Goal: Answer question/provide support

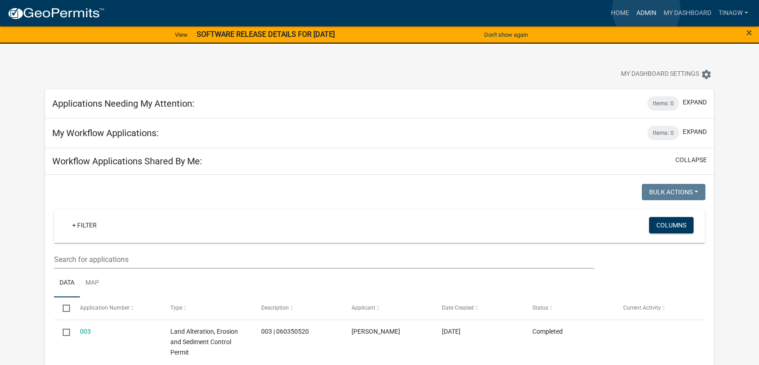
click at [646, 10] on link "Admin" at bounding box center [646, 13] width 27 height 17
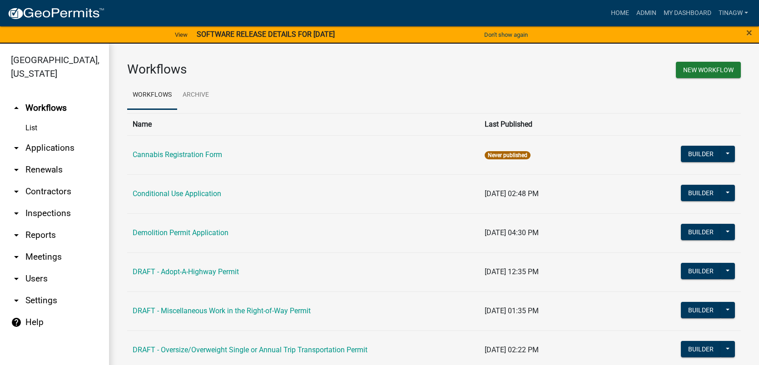
click at [53, 144] on link "arrow_drop_down Applications" at bounding box center [54, 148] width 109 height 22
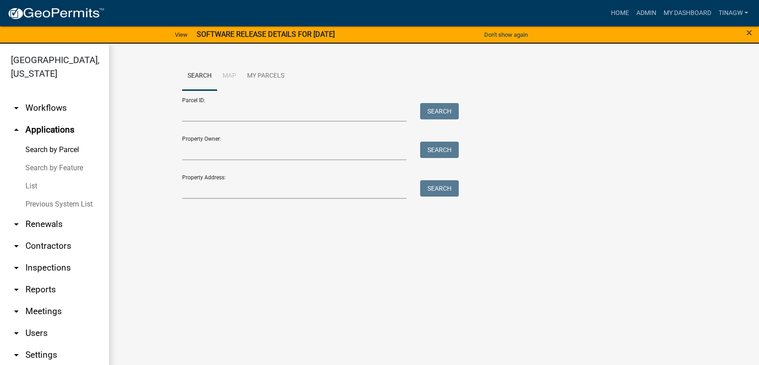
click at [31, 185] on link "List" at bounding box center [54, 186] width 109 height 18
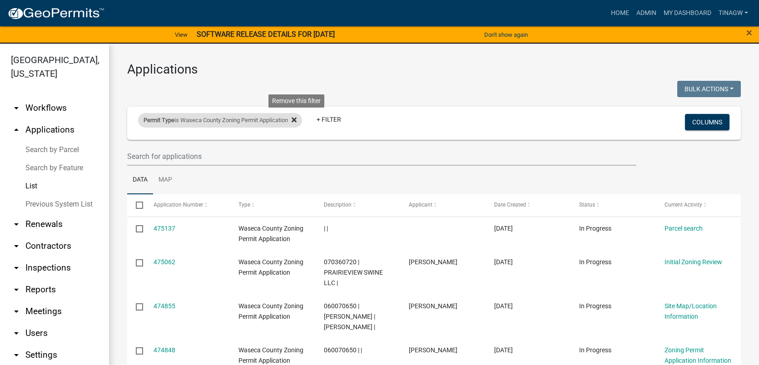
click at [297, 119] on icon at bounding box center [294, 119] width 5 height 7
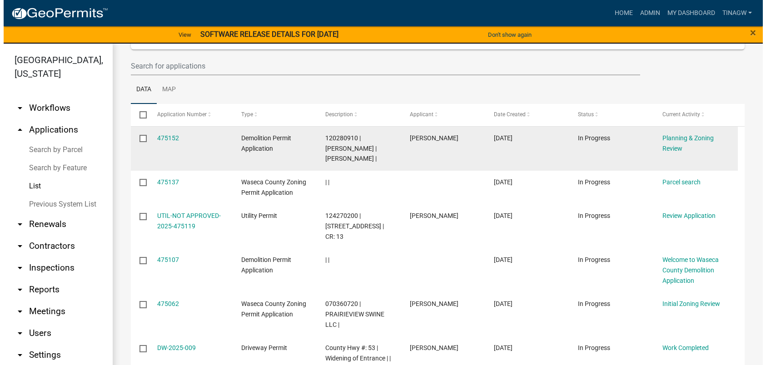
scroll to position [91, 0]
click at [165, 138] on link "475152" at bounding box center [165, 137] width 22 height 7
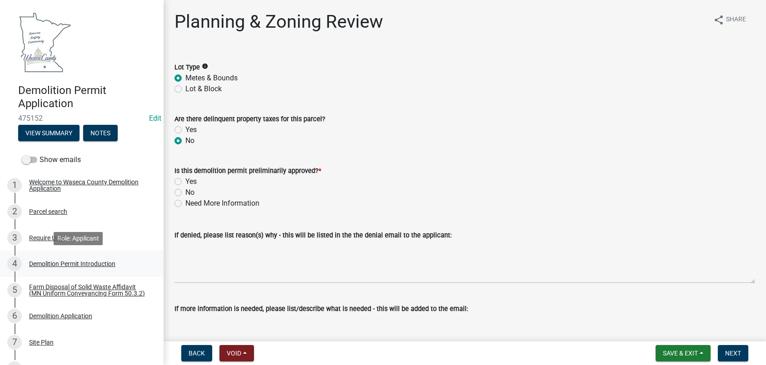
click at [55, 263] on div "Demolition Permit Introduction" at bounding box center [72, 264] width 86 height 6
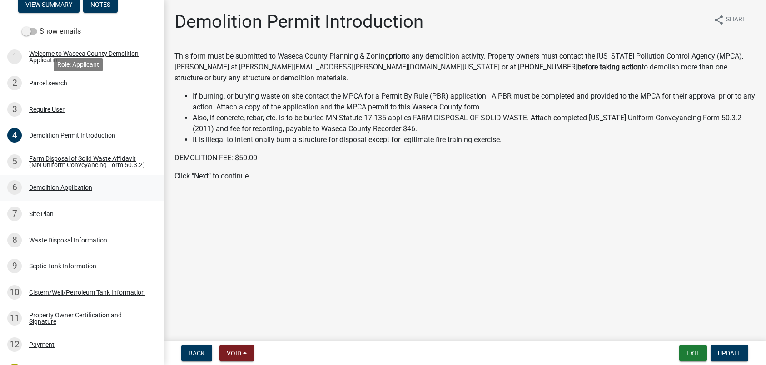
scroll to position [136, 0]
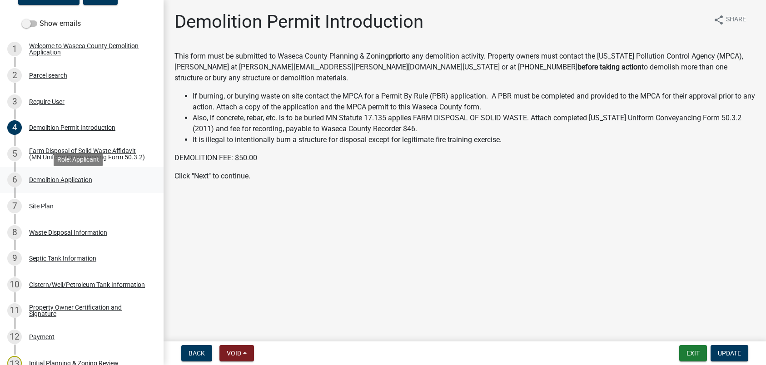
click at [63, 183] on div "Demolition Application" at bounding box center [60, 180] width 63 height 6
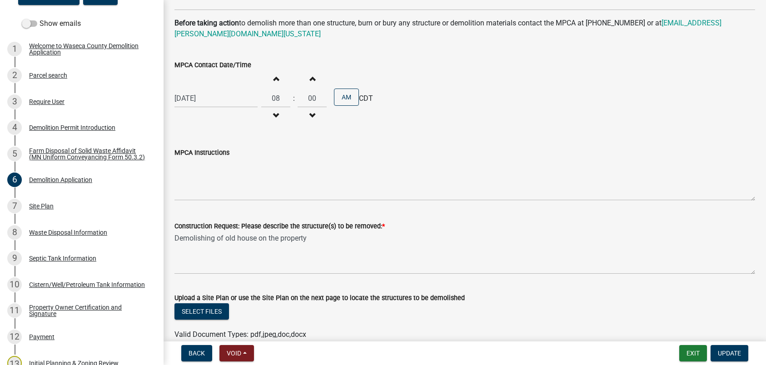
scroll to position [734, 0]
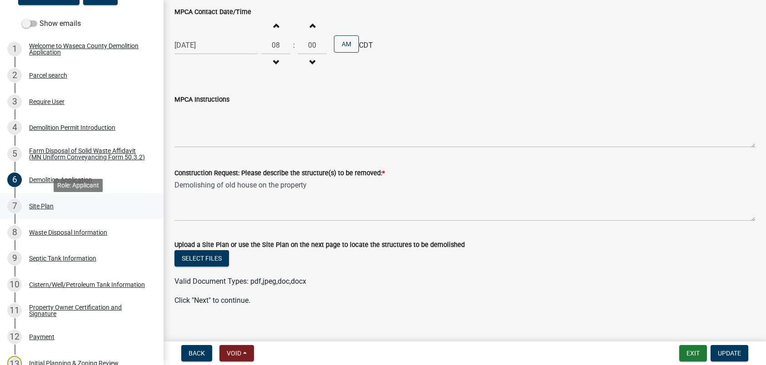
click at [39, 209] on div "Site Plan" at bounding box center [41, 206] width 25 height 6
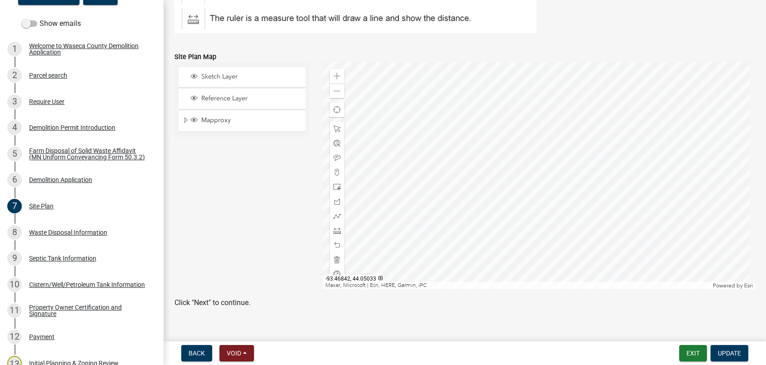
scroll to position [174, 0]
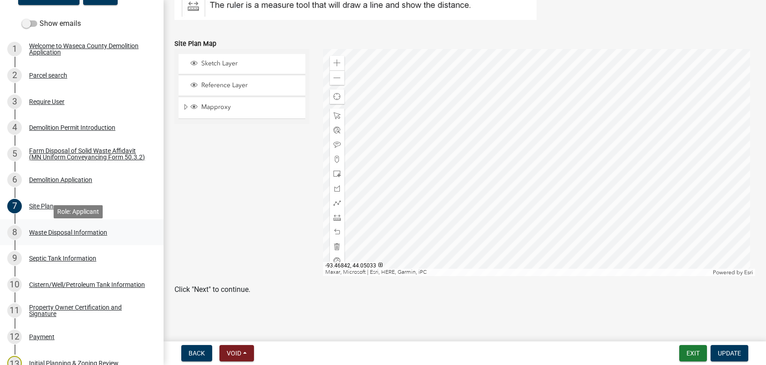
click at [65, 235] on div "Waste Disposal Information" at bounding box center [68, 232] width 78 height 6
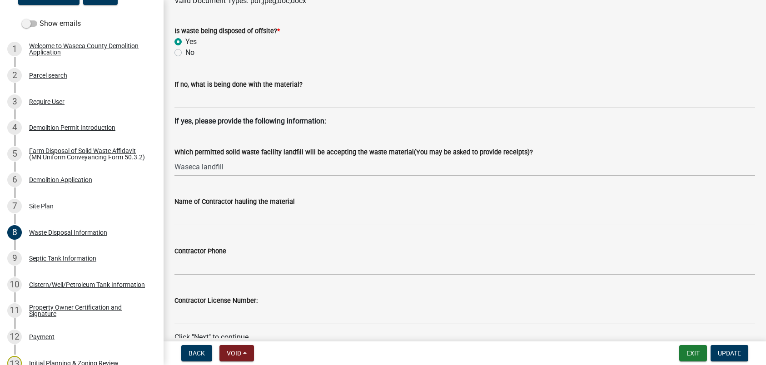
scroll to position [391, 0]
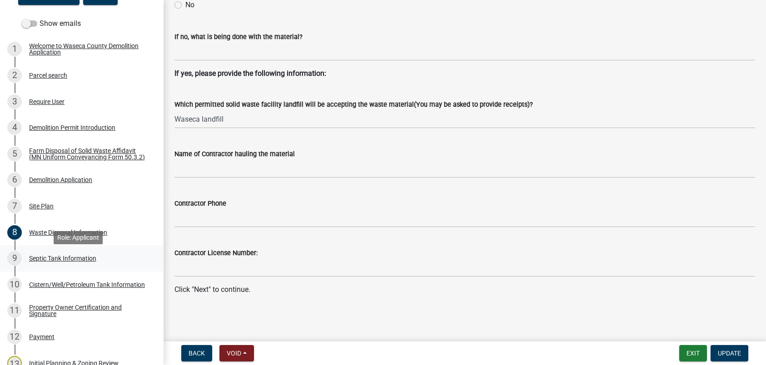
click at [64, 261] on div "Septic Tank Information" at bounding box center [62, 258] width 67 height 6
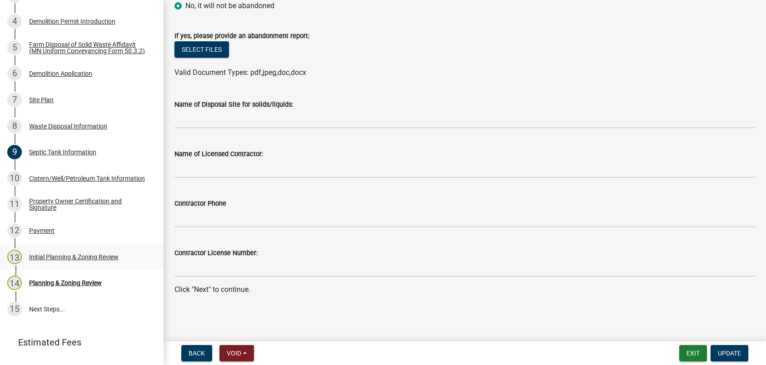
scroll to position [273, 0]
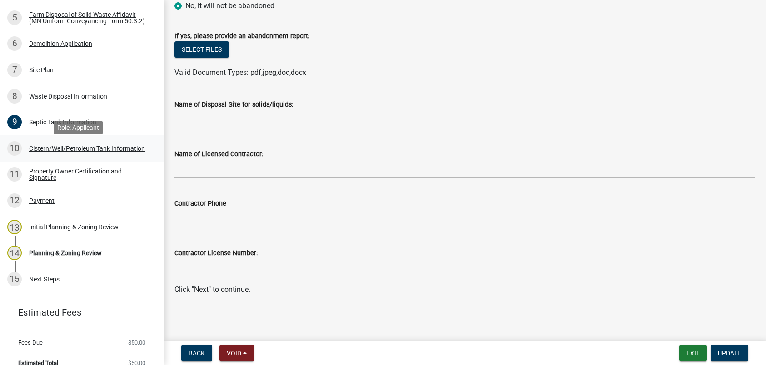
click at [34, 149] on div "Cistern/Well/Petroleum Tank Information" at bounding box center [87, 148] width 116 height 6
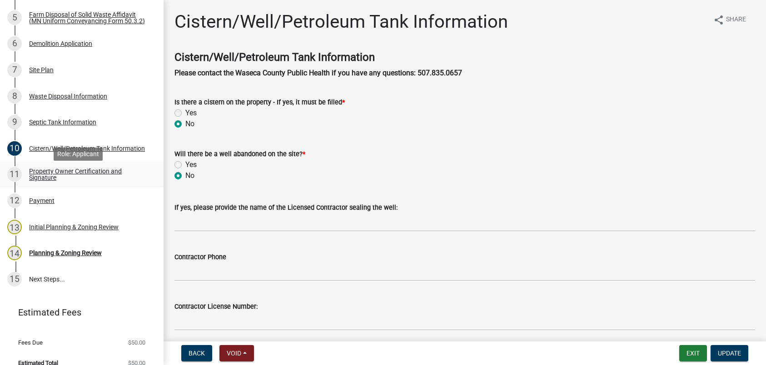
click at [41, 176] on div "Property Owner Certification and Signature" at bounding box center [89, 174] width 120 height 13
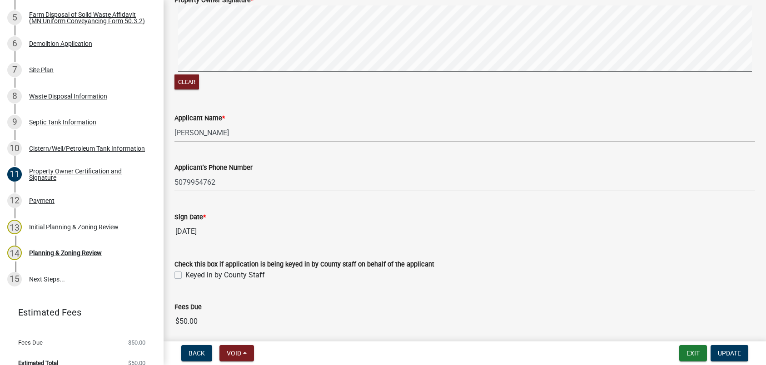
scroll to position [175, 0]
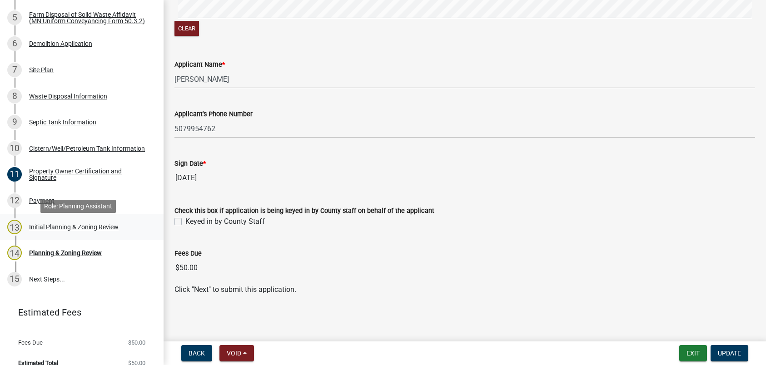
click at [56, 230] on div "Initial Planning & Zoning Review" at bounding box center [73, 227] width 89 height 6
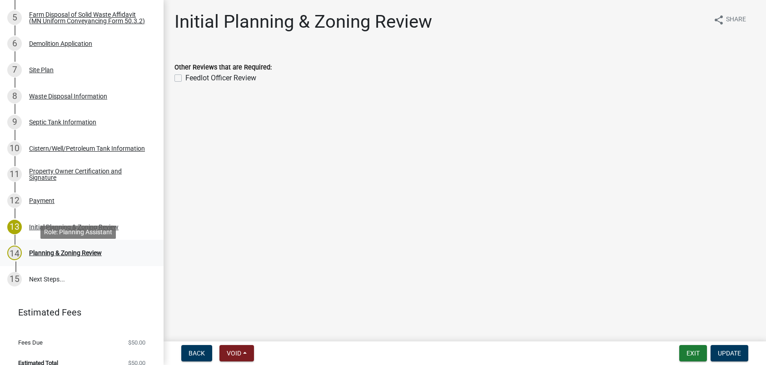
click at [47, 256] on div "Planning & Zoning Review" at bounding box center [65, 253] width 73 height 6
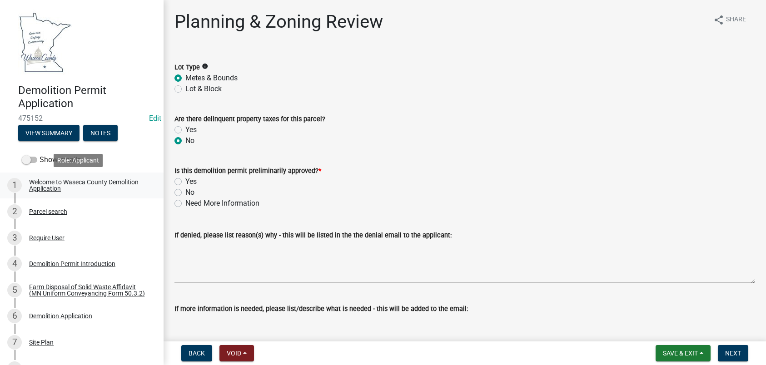
click at [41, 181] on div "Welcome to Waseca County Demolition Application" at bounding box center [89, 185] width 120 height 13
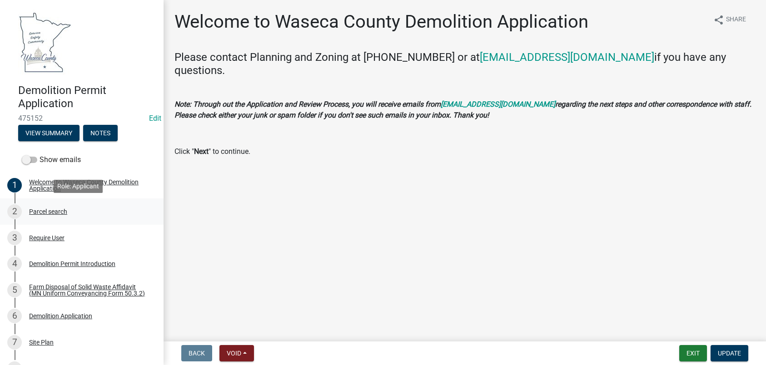
click at [46, 210] on div "Parcel search" at bounding box center [48, 211] width 38 height 6
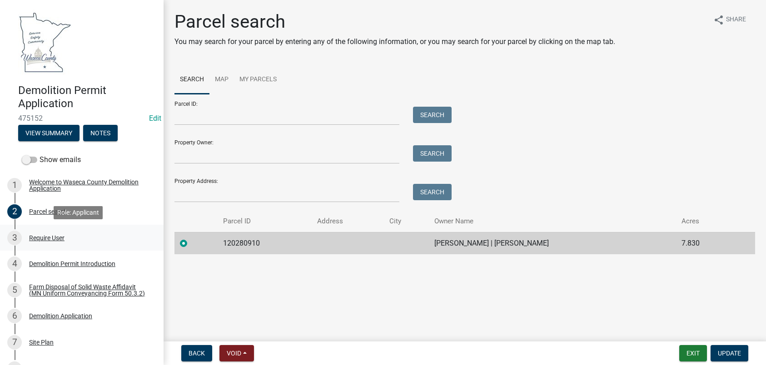
click at [45, 239] on div "Require User" at bounding box center [46, 238] width 35 height 6
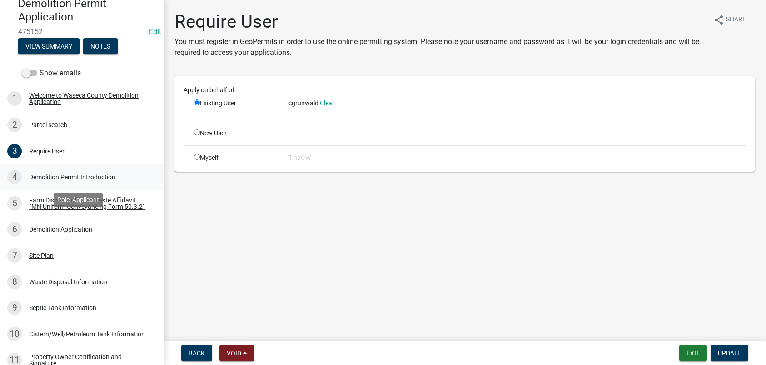
scroll to position [91, 0]
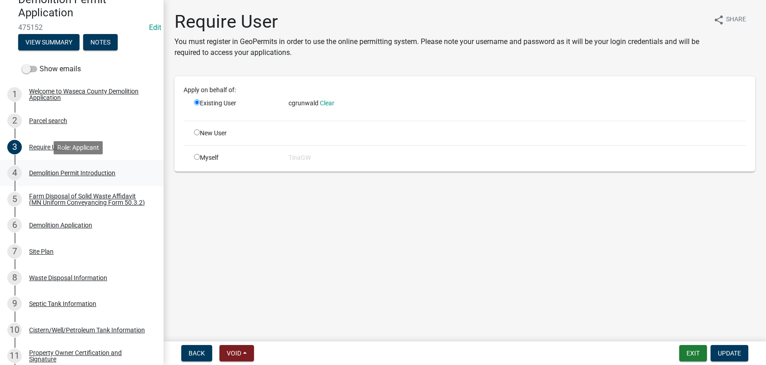
click at [50, 174] on div "Demolition Permit Introduction" at bounding box center [72, 173] width 86 height 6
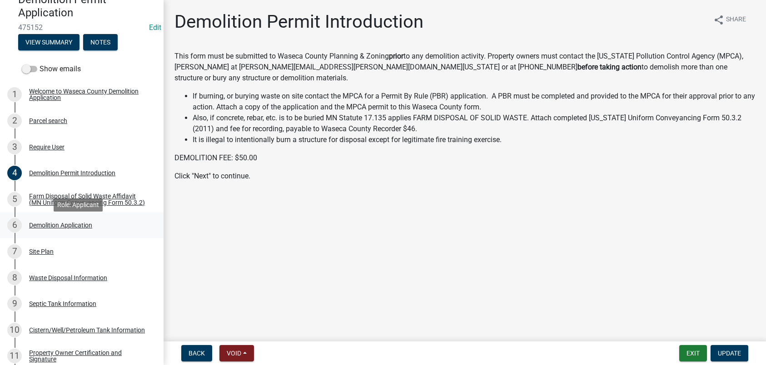
click at [54, 228] on div "Demolition Application" at bounding box center [60, 225] width 63 height 6
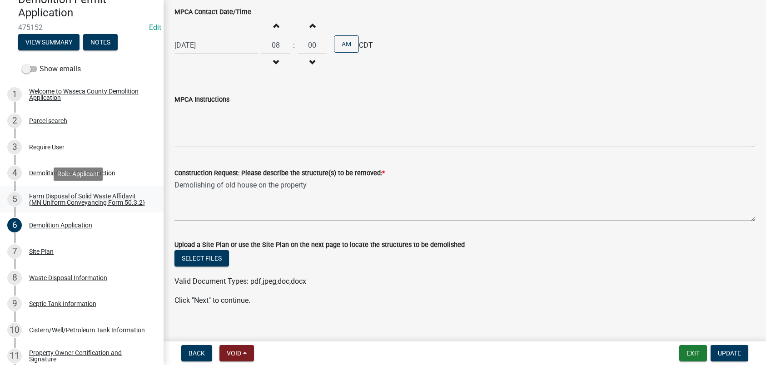
scroll to position [0, 0]
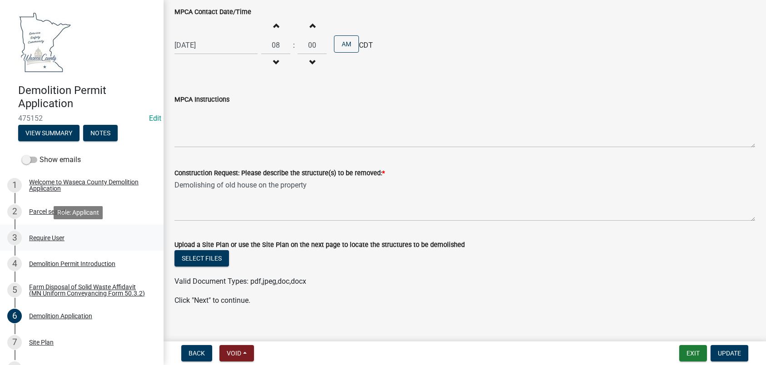
click at [50, 236] on div "Require User" at bounding box center [46, 238] width 35 height 6
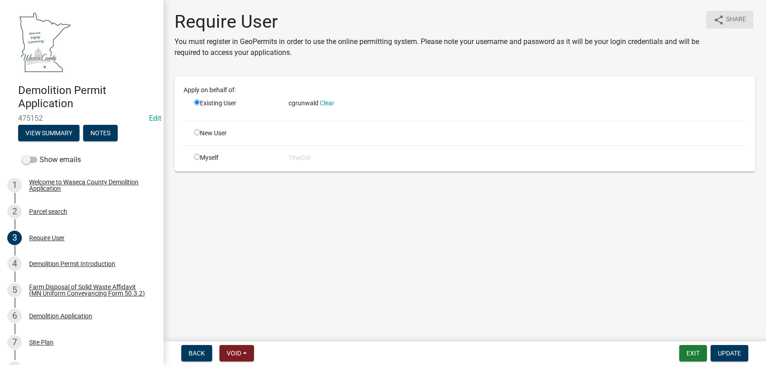
click at [734, 17] on span "Share" at bounding box center [736, 20] width 20 height 11
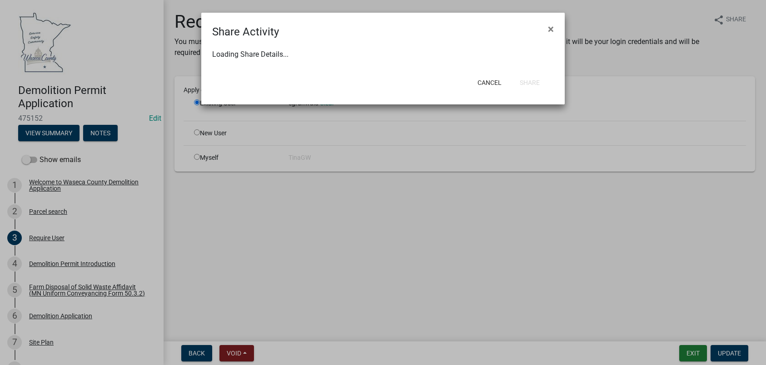
select select "1"
select select "0"
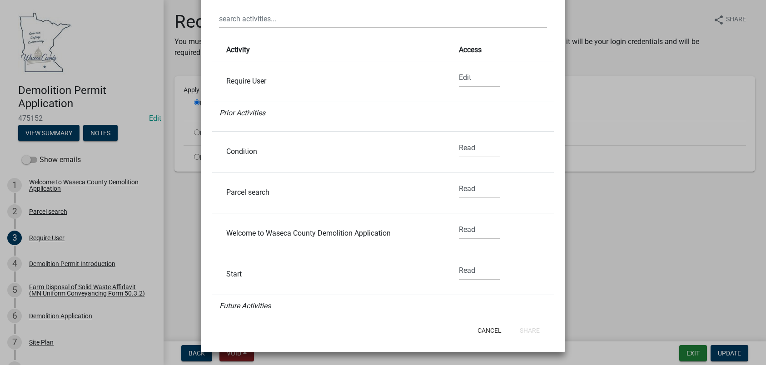
click at [459, 76] on select "None Read Edit" at bounding box center [479, 78] width 41 height 19
click at [405, 86] on li "Require User None Read Edit" at bounding box center [383, 81] width 342 height 41
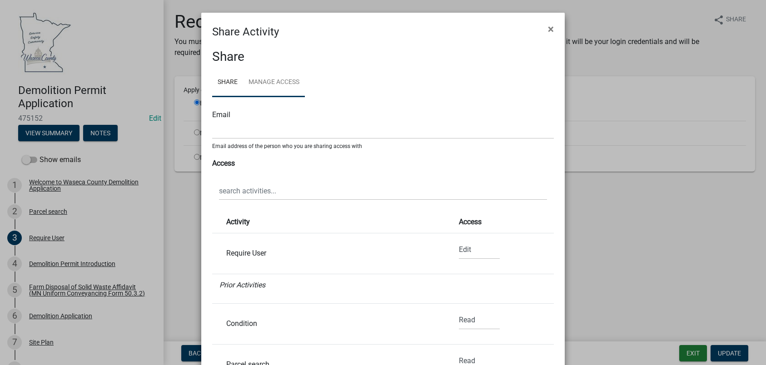
click at [269, 83] on link "Manage Access" at bounding box center [274, 82] width 62 height 29
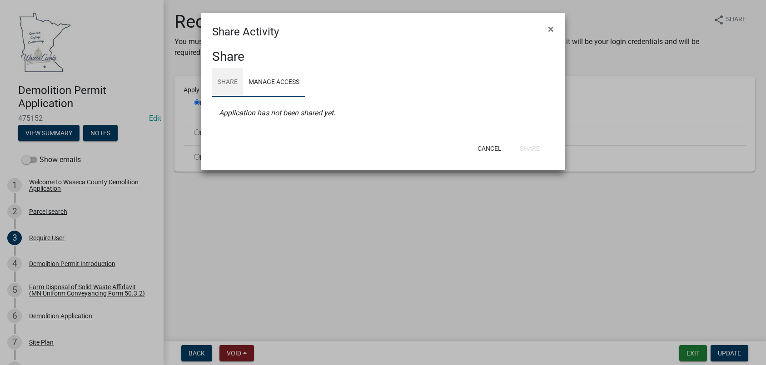
click at [227, 80] on link "Share" at bounding box center [227, 82] width 31 height 29
select select "1"
select select "0"
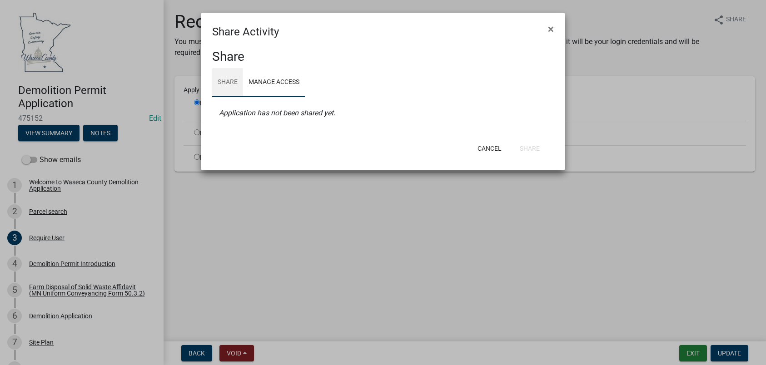
select select "0"
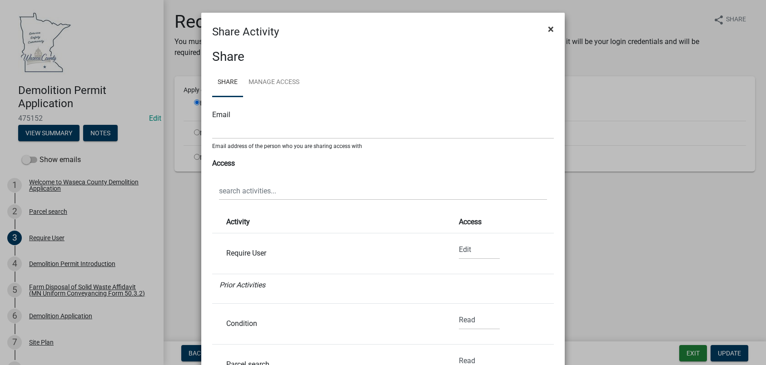
click at [548, 26] on span "×" at bounding box center [551, 29] width 6 height 13
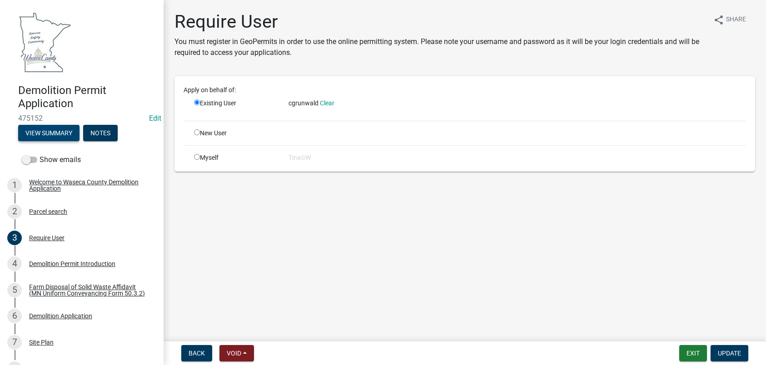
click at [64, 131] on button "View Summary" at bounding box center [48, 133] width 61 height 16
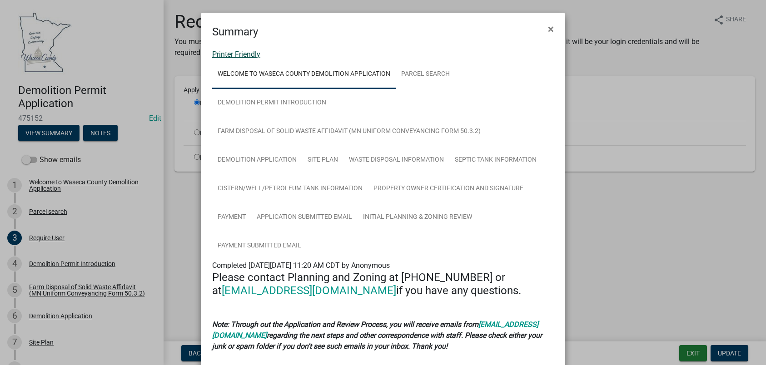
click at [238, 55] on link "Printer Friendly" at bounding box center [236, 54] width 48 height 9
click at [548, 26] on span "×" at bounding box center [551, 29] width 6 height 13
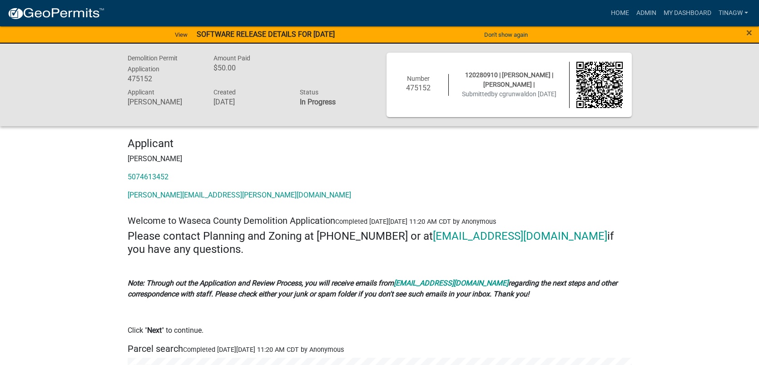
click at [352, 191] on p "[PERSON_NAME][EMAIL_ADDRESS][PERSON_NAME][DOMAIN_NAME]" at bounding box center [380, 195] width 504 height 11
